Goal: Browse casually: Explore the website without a specific task or goal

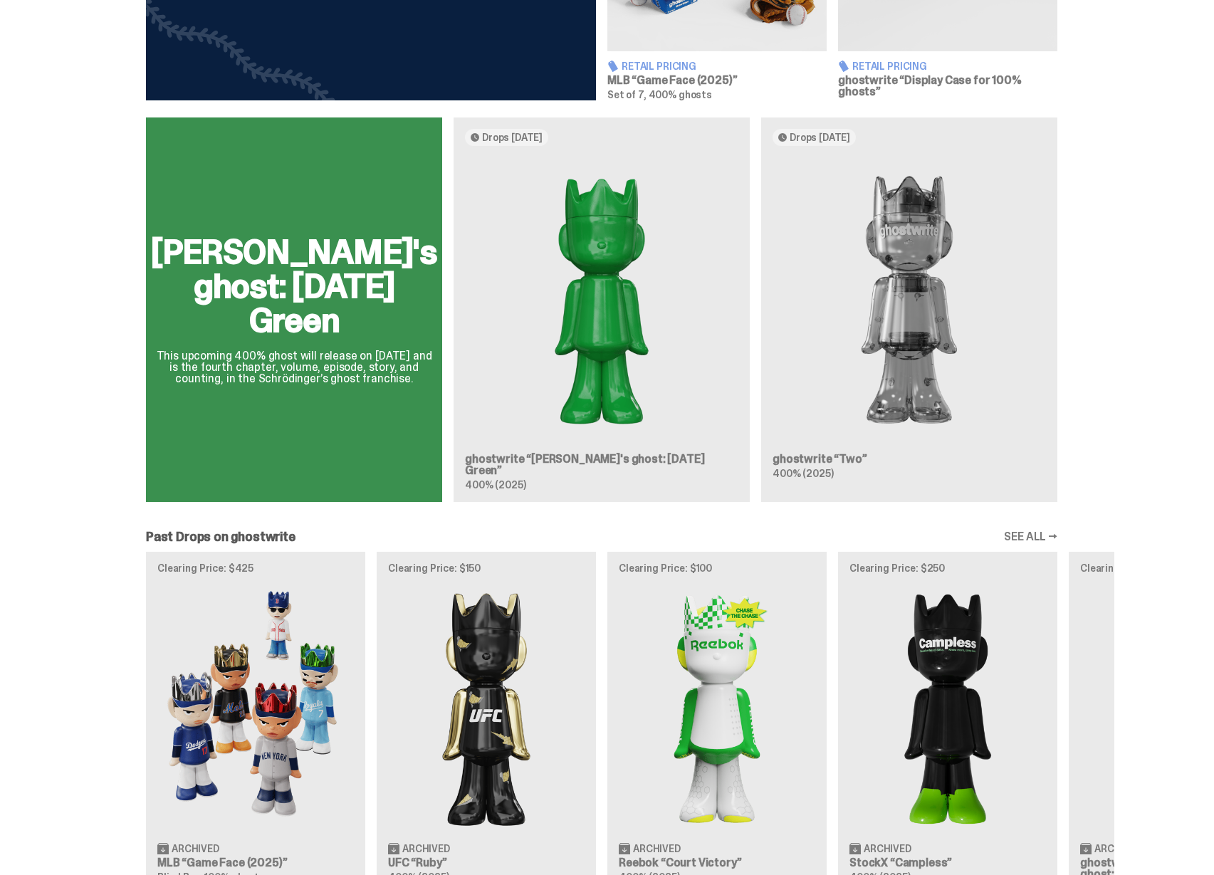
scroll to position [782, 0]
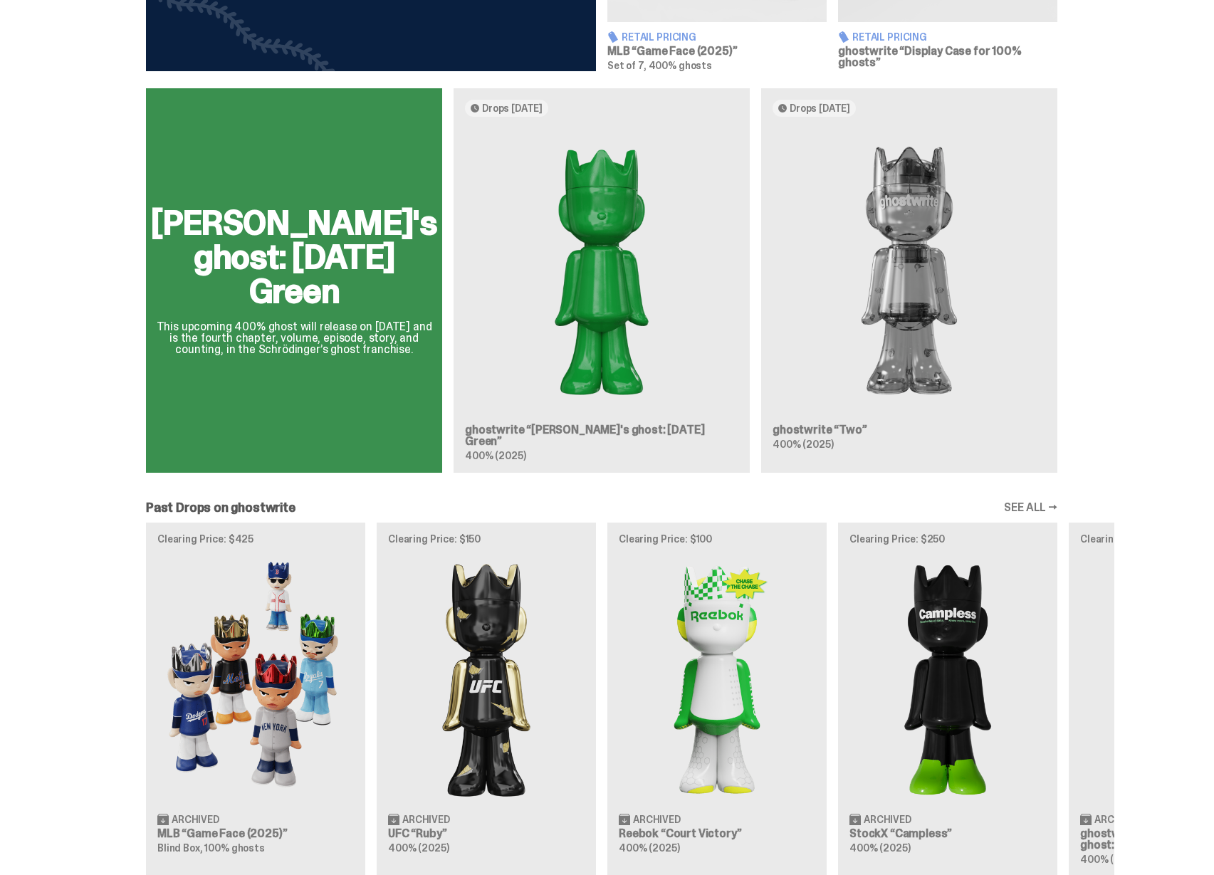
click at [622, 363] on div "[PERSON_NAME]'s ghost: [DATE] Green This upcoming 400% ghost will release on [D…" at bounding box center [601, 286] width 1025 height 396
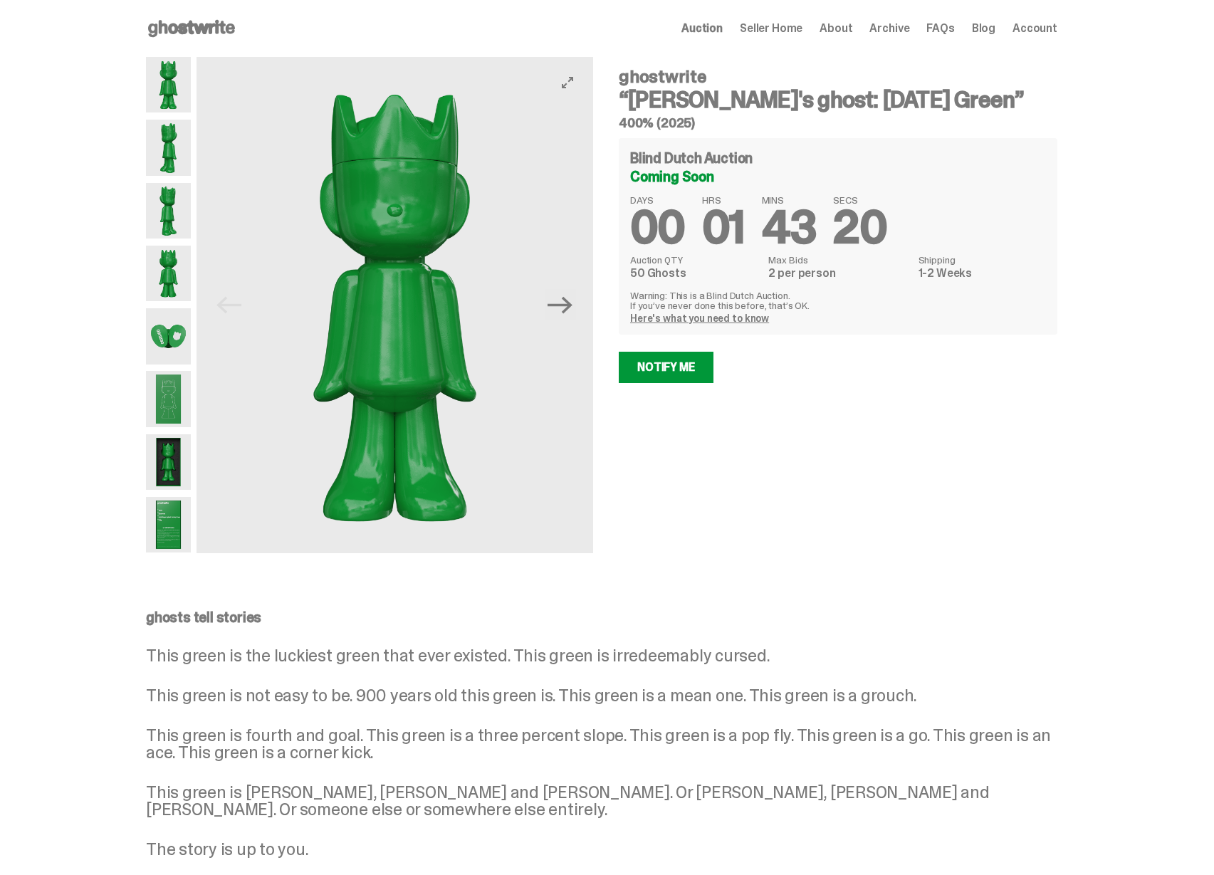
click at [582, 319] on img at bounding box center [394, 305] width 396 height 496
click at [569, 310] on icon "Next" at bounding box center [559, 305] width 25 height 25
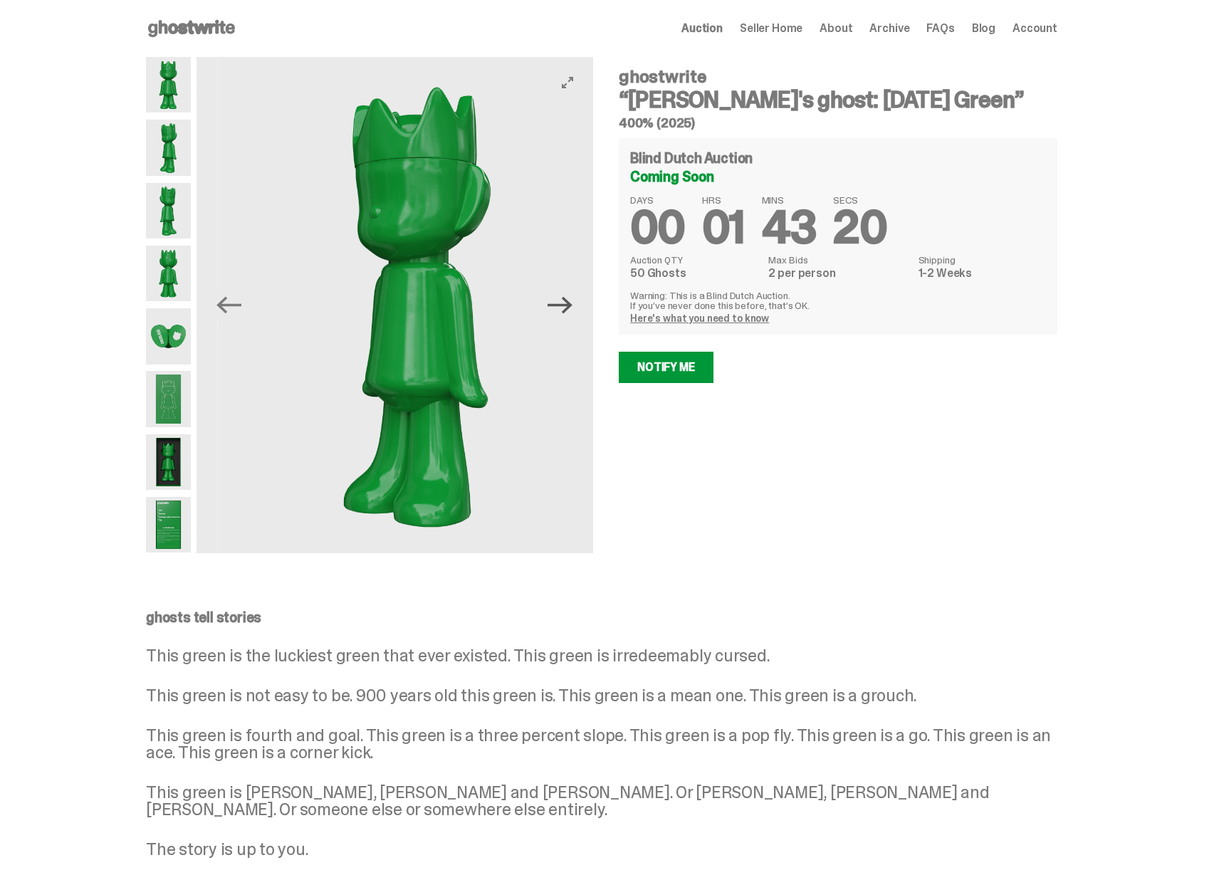
click at [569, 310] on icon "Next" at bounding box center [559, 305] width 25 height 25
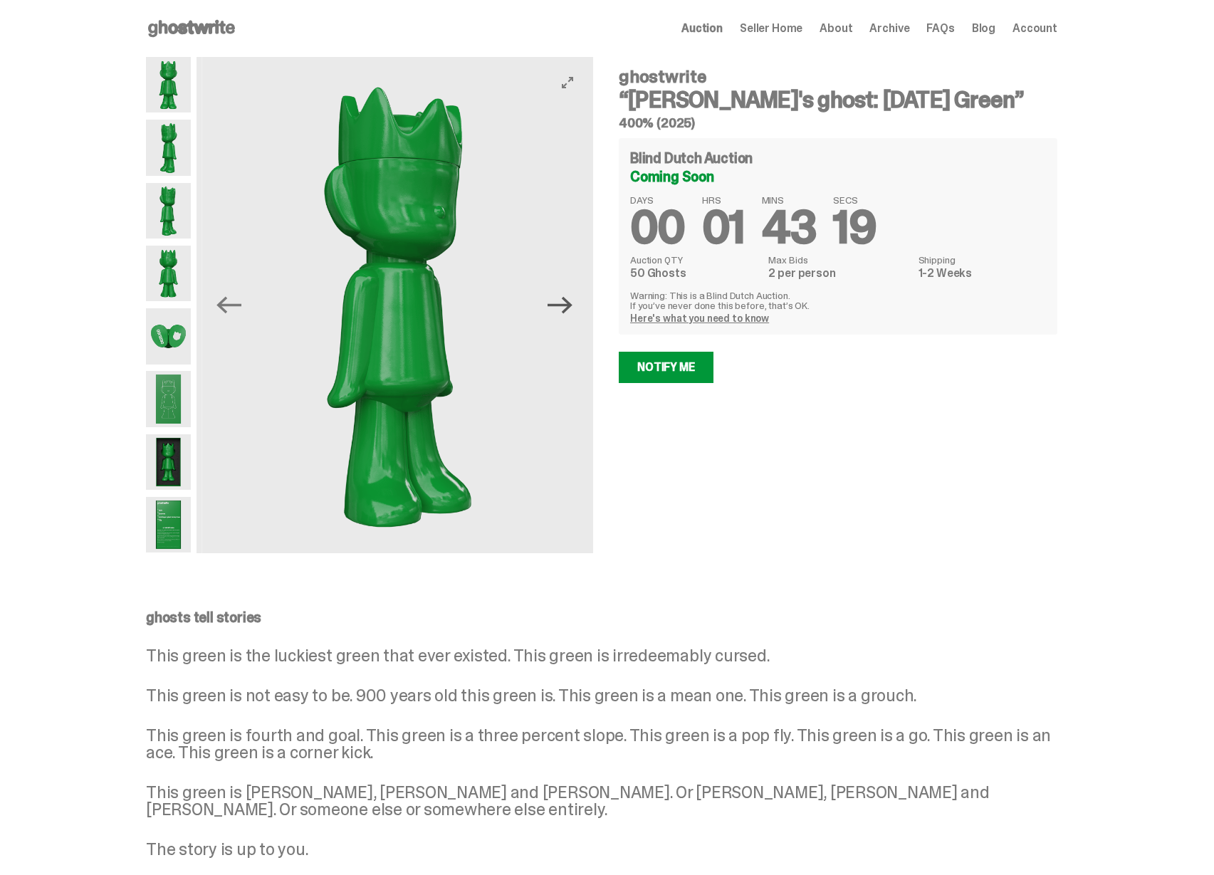
click at [569, 310] on icon "Next" at bounding box center [559, 305] width 25 height 25
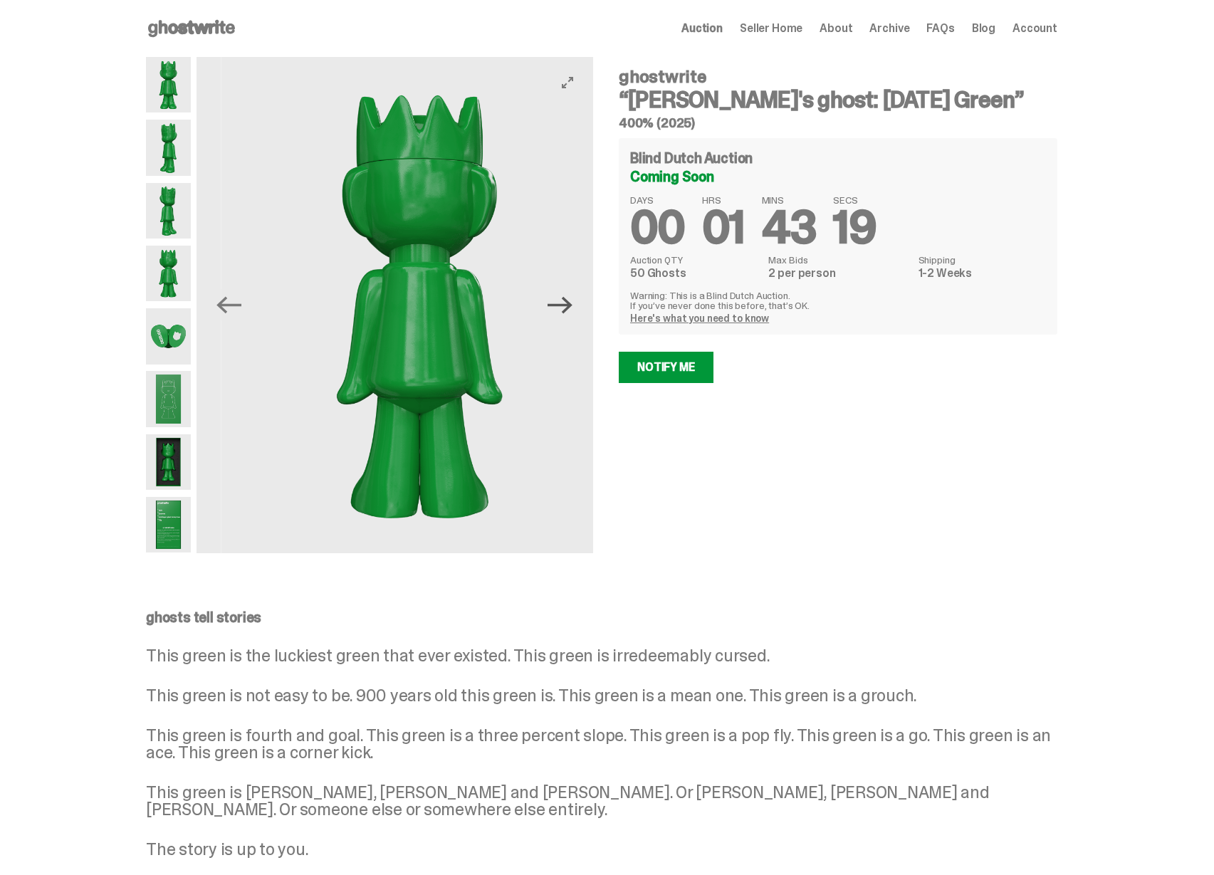
click at [569, 310] on icon "Next" at bounding box center [559, 305] width 25 height 25
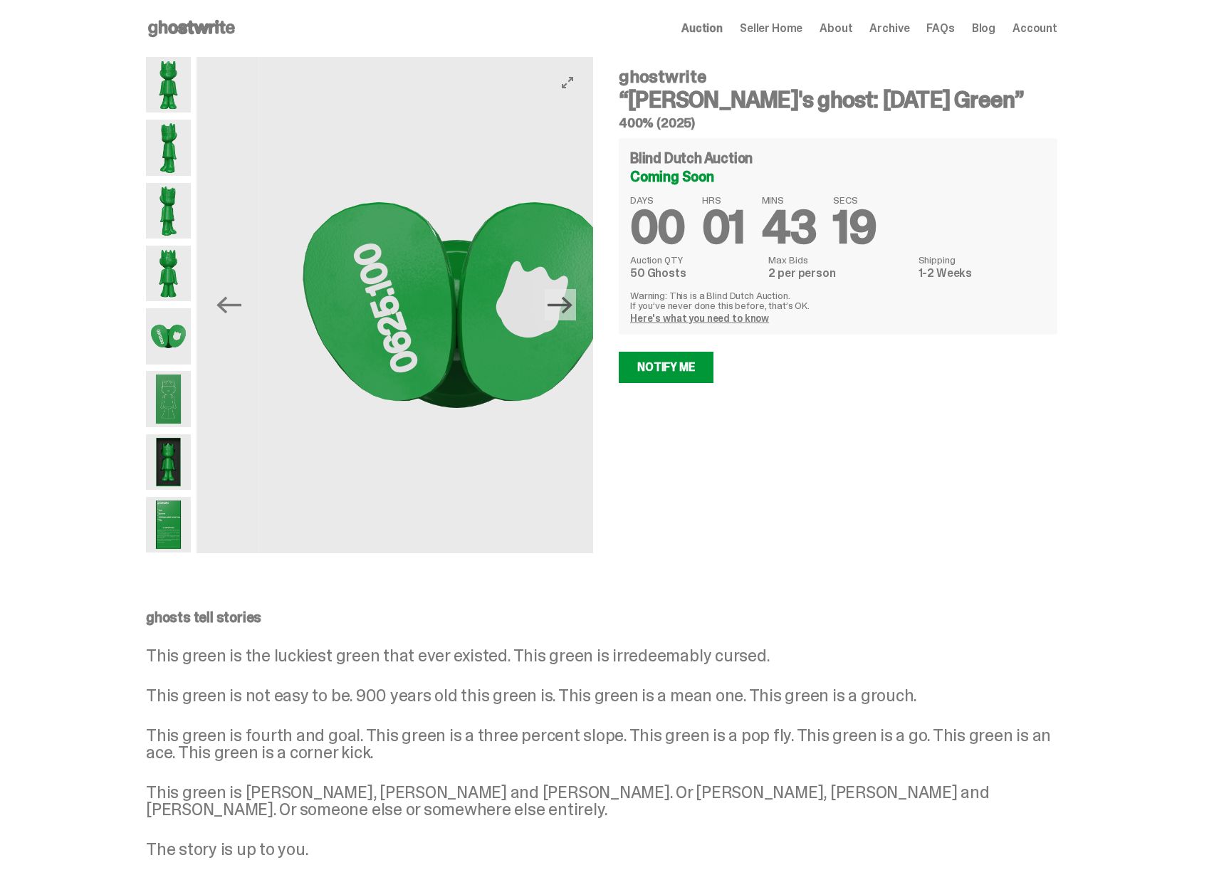
click at [569, 310] on icon "Next" at bounding box center [559, 305] width 25 height 25
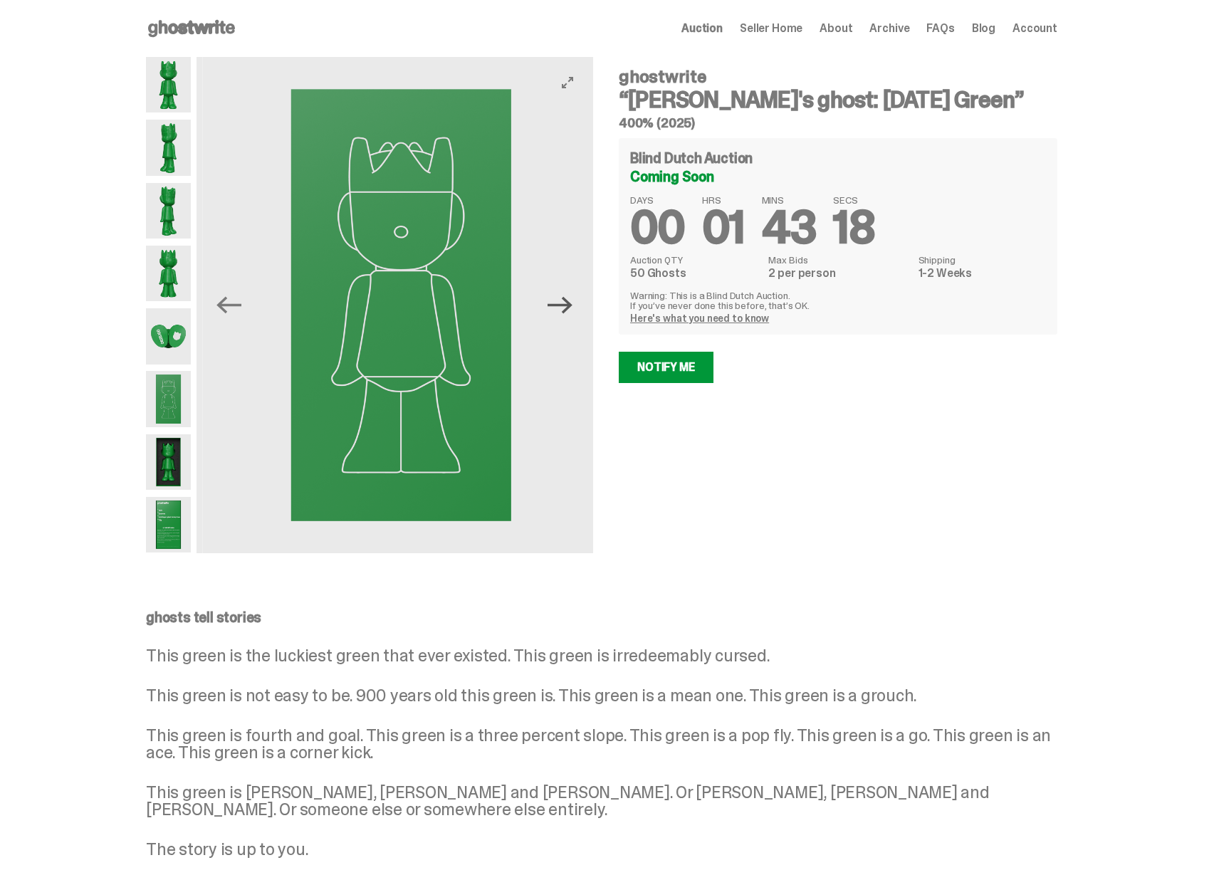
click at [569, 310] on icon "Next" at bounding box center [559, 305] width 25 height 25
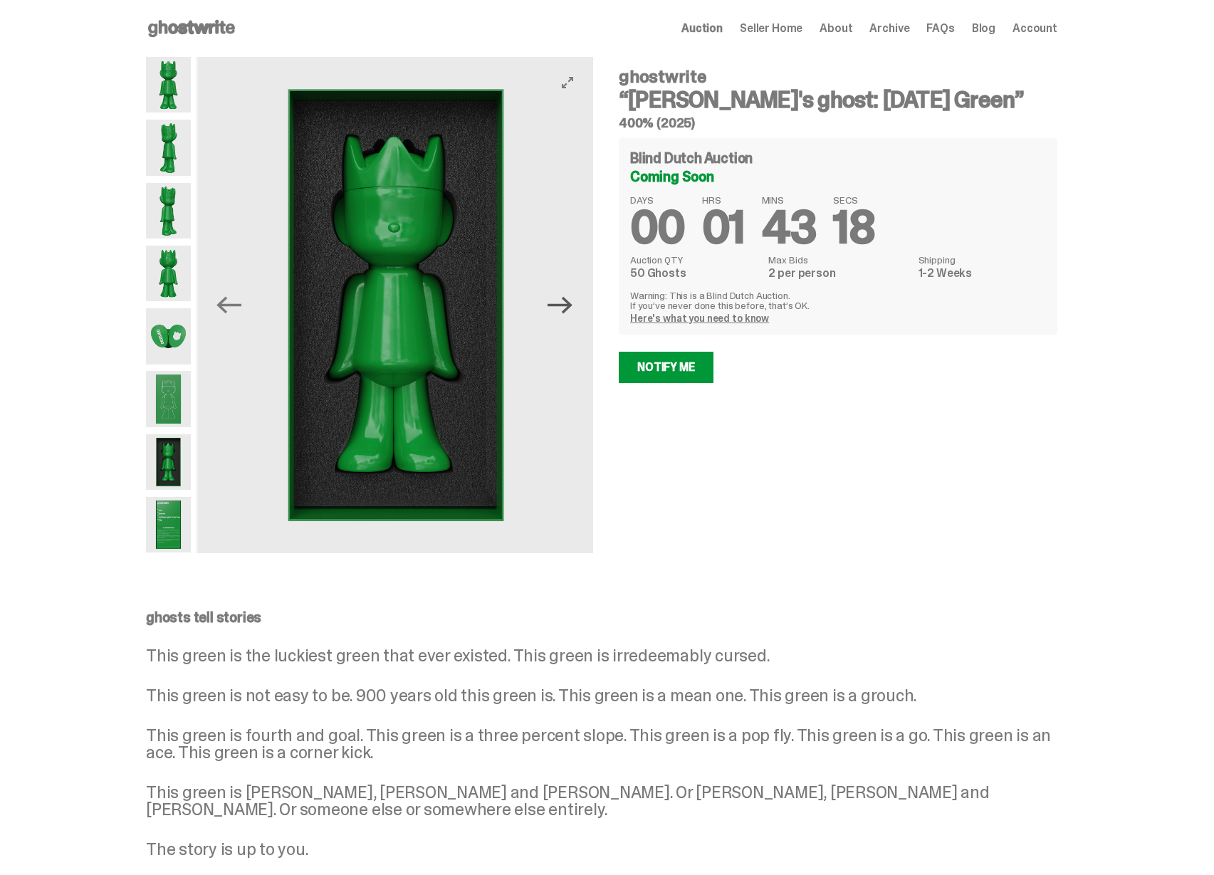
click at [569, 310] on icon "Next" at bounding box center [559, 305] width 25 height 25
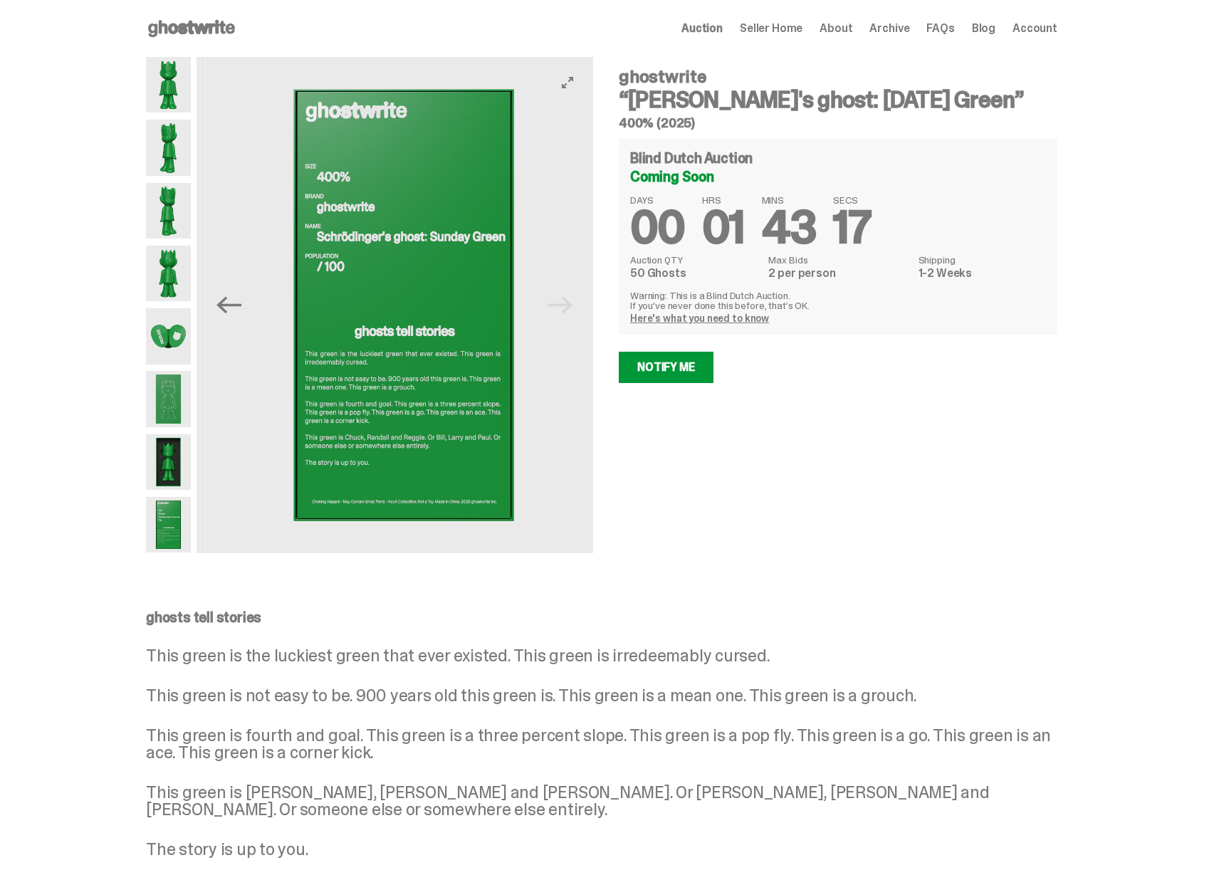
click at [569, 310] on img at bounding box center [403, 305] width 396 height 496
